Goal: Information Seeking & Learning: Learn about a topic

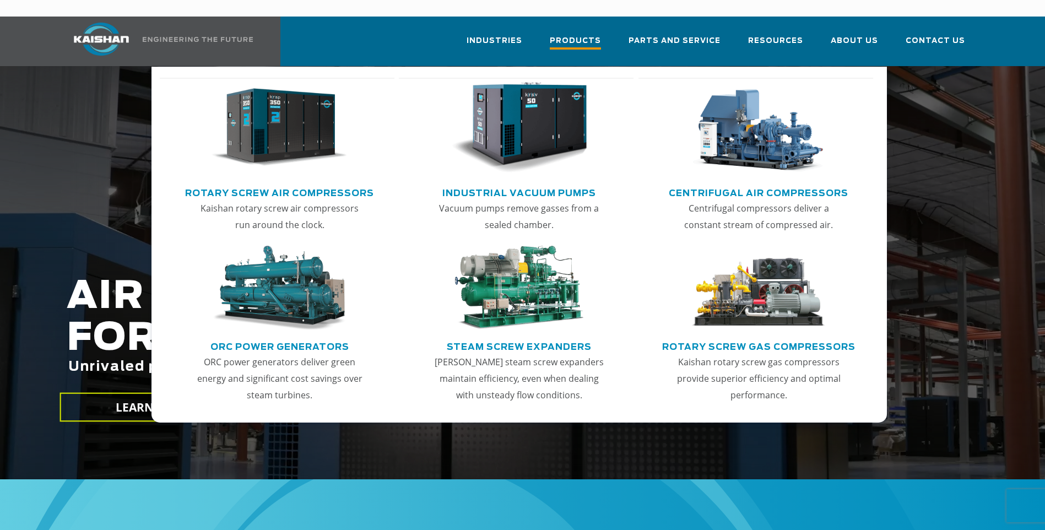
click at [570, 35] on span "Products" at bounding box center [575, 42] width 51 height 15
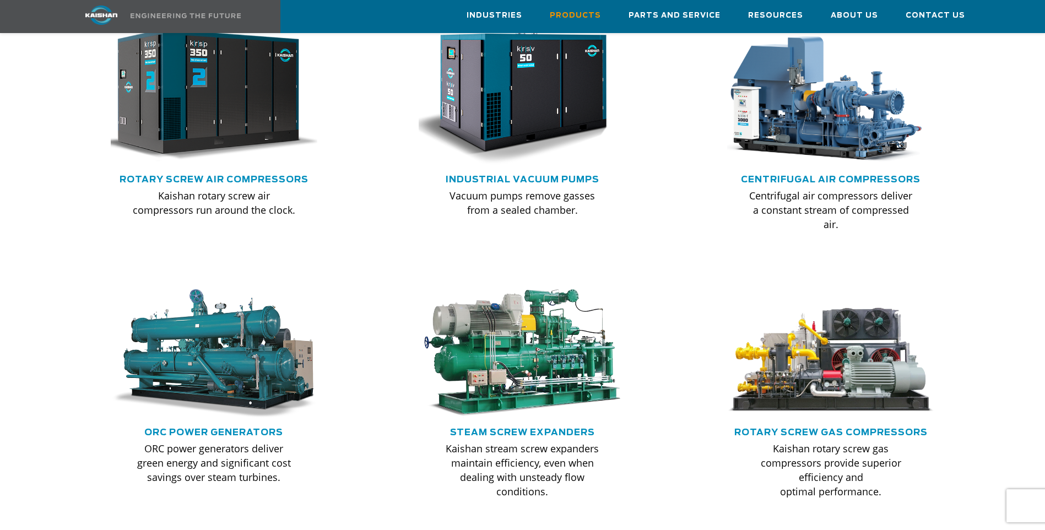
scroll to position [661, 0]
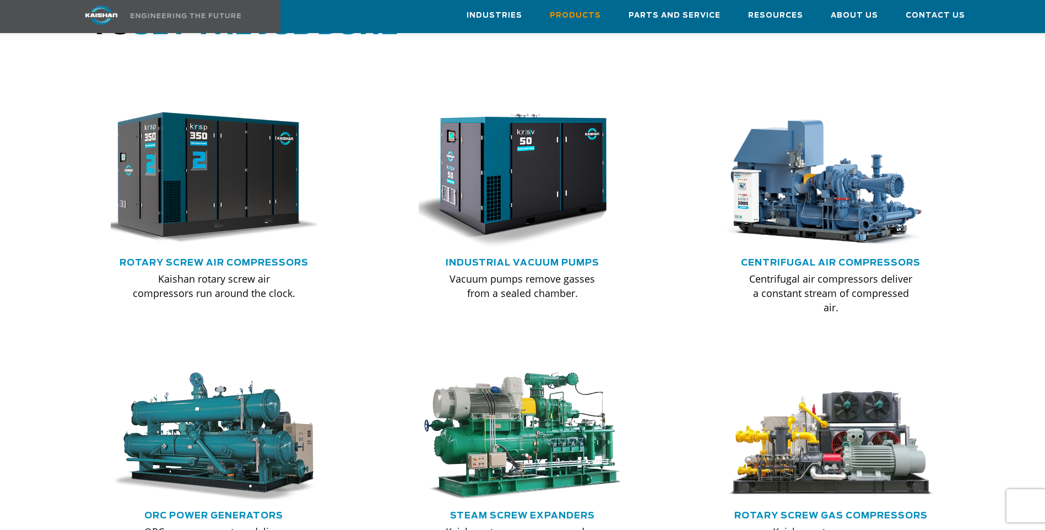
click at [231, 182] on img at bounding box center [206, 178] width 228 height 154
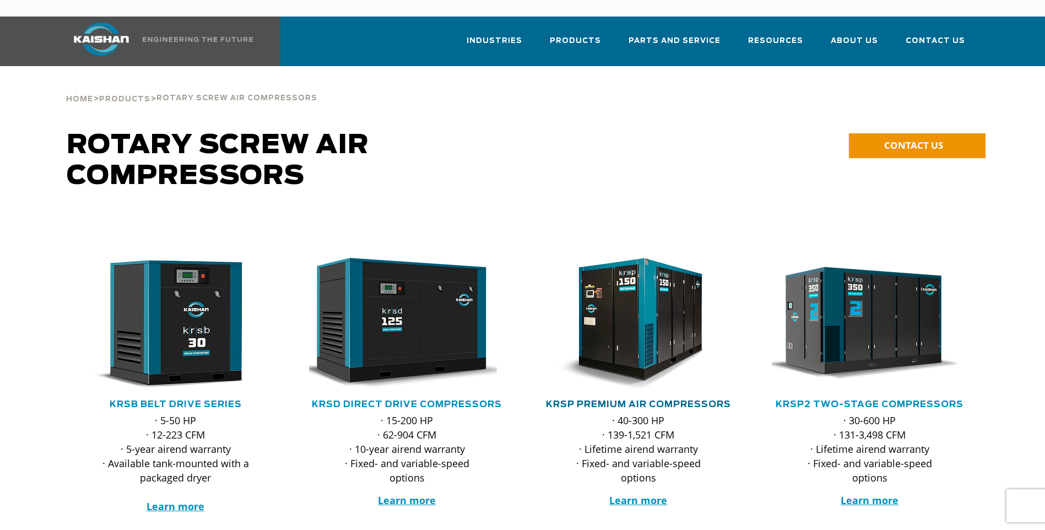
click at [606, 400] on link "KRSP Premium Air Compressors" at bounding box center [638, 404] width 185 height 9
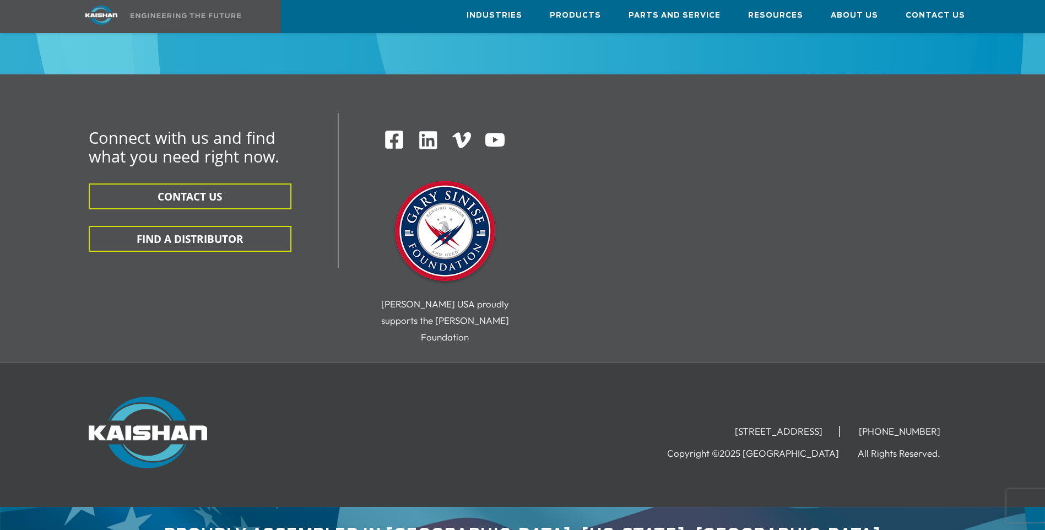
scroll to position [3501, 0]
